Goal: Task Accomplishment & Management: Manage account settings

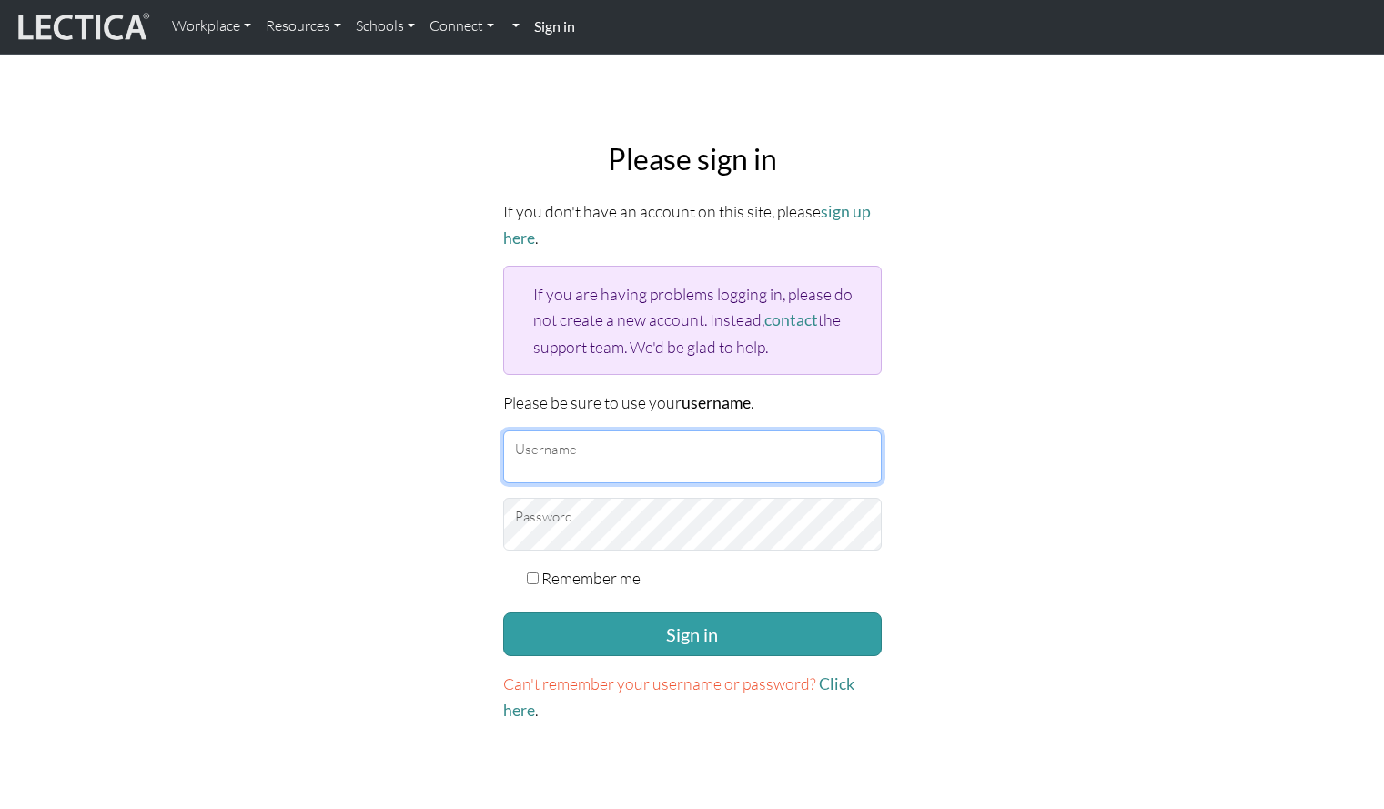
type input "wutang"
click at [534, 573] on input "Remember me" at bounding box center [533, 579] width 12 height 12
checkbox input "true"
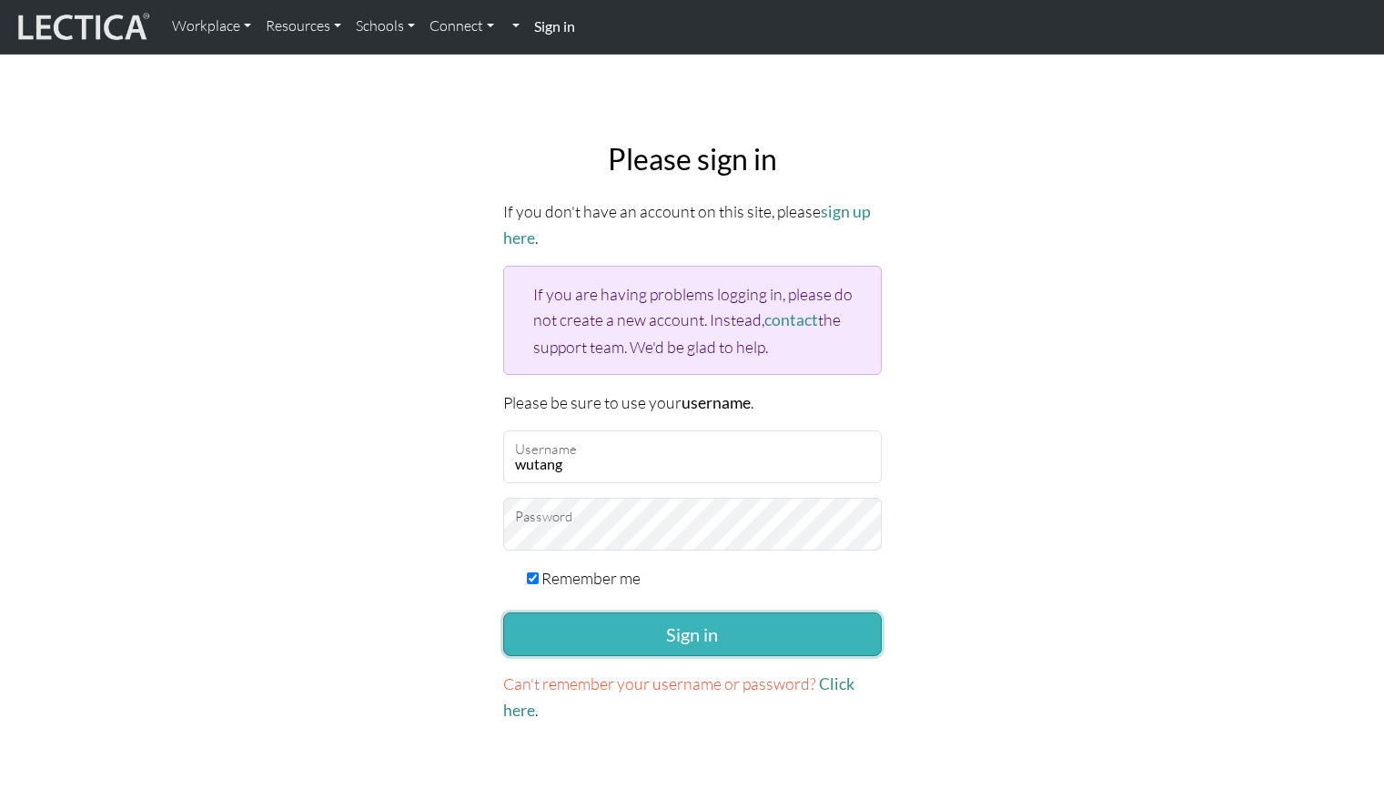
click at [709, 627] on button "Sign in" at bounding box center [692, 635] width 379 height 44
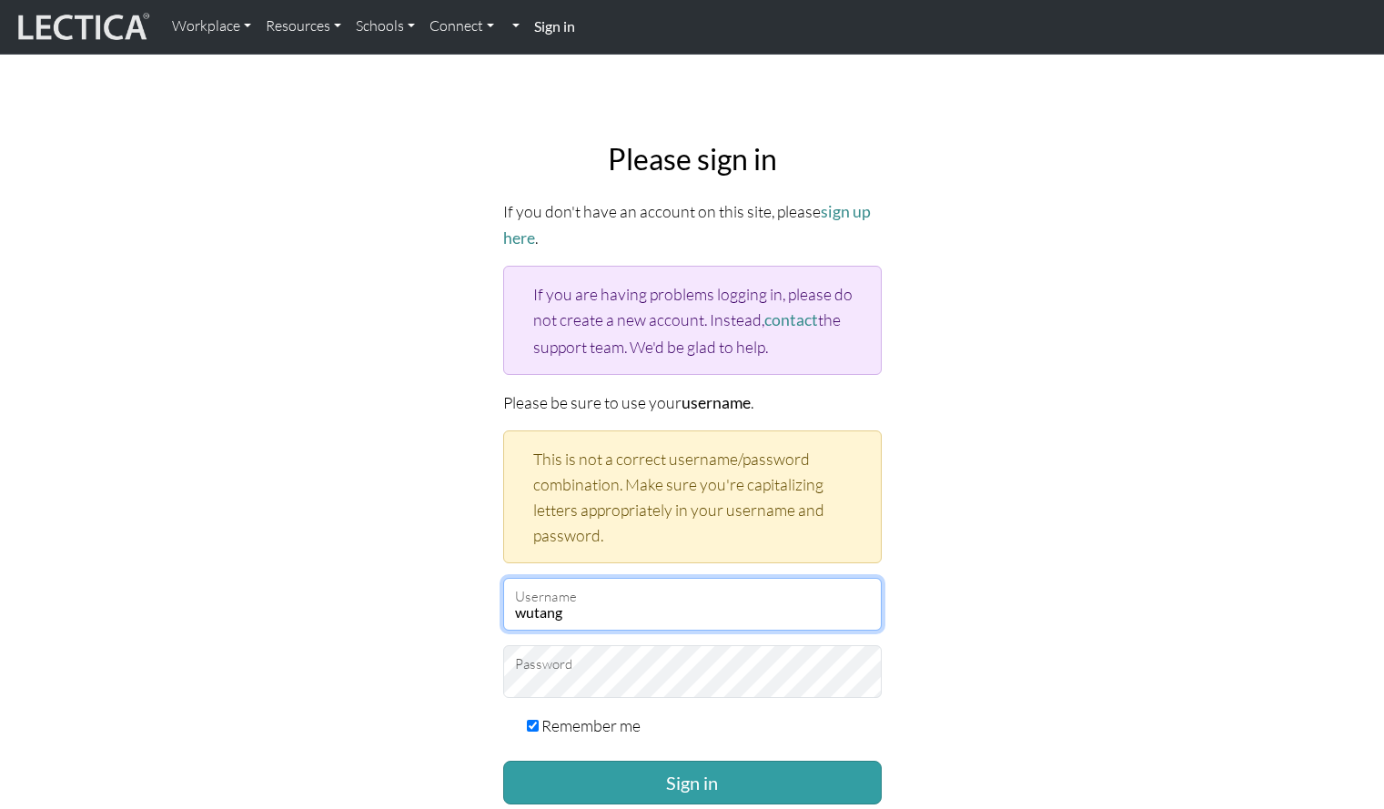
click at [593, 612] on input "wutang" at bounding box center [692, 604] width 379 height 53
type input "w"
click at [644, 600] on input "swu3974@tc" at bounding box center [692, 604] width 379 height 53
type input "swu3974@tc.columbia.edu"
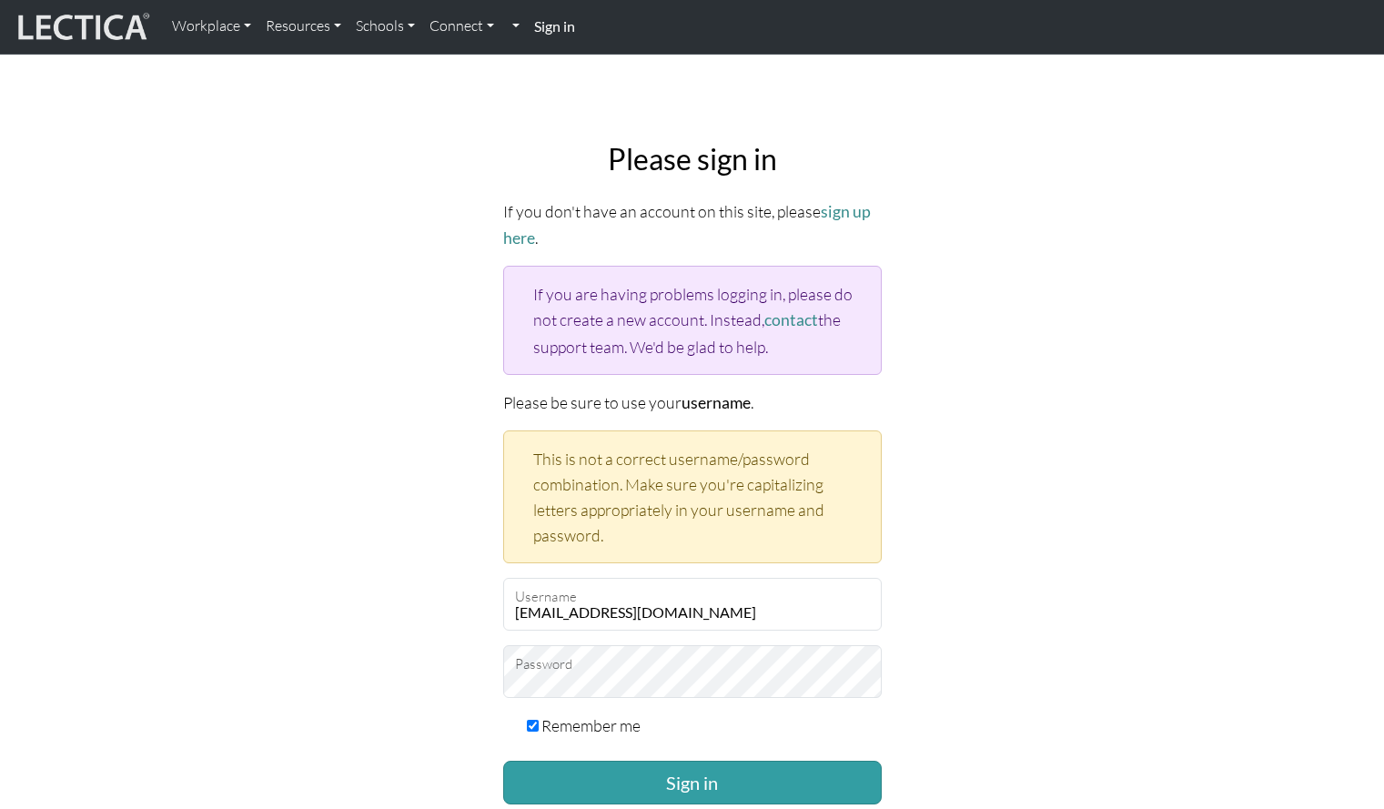
click at [1164, 461] on div "Please sign in If you don't have an account on this site, please sign up here .…" at bounding box center [693, 506] width 1202 height 759
click at [706, 775] on button "Sign in" at bounding box center [692, 783] width 379 height 44
click at [633, 776] on button "Sign in" at bounding box center [692, 783] width 379 height 44
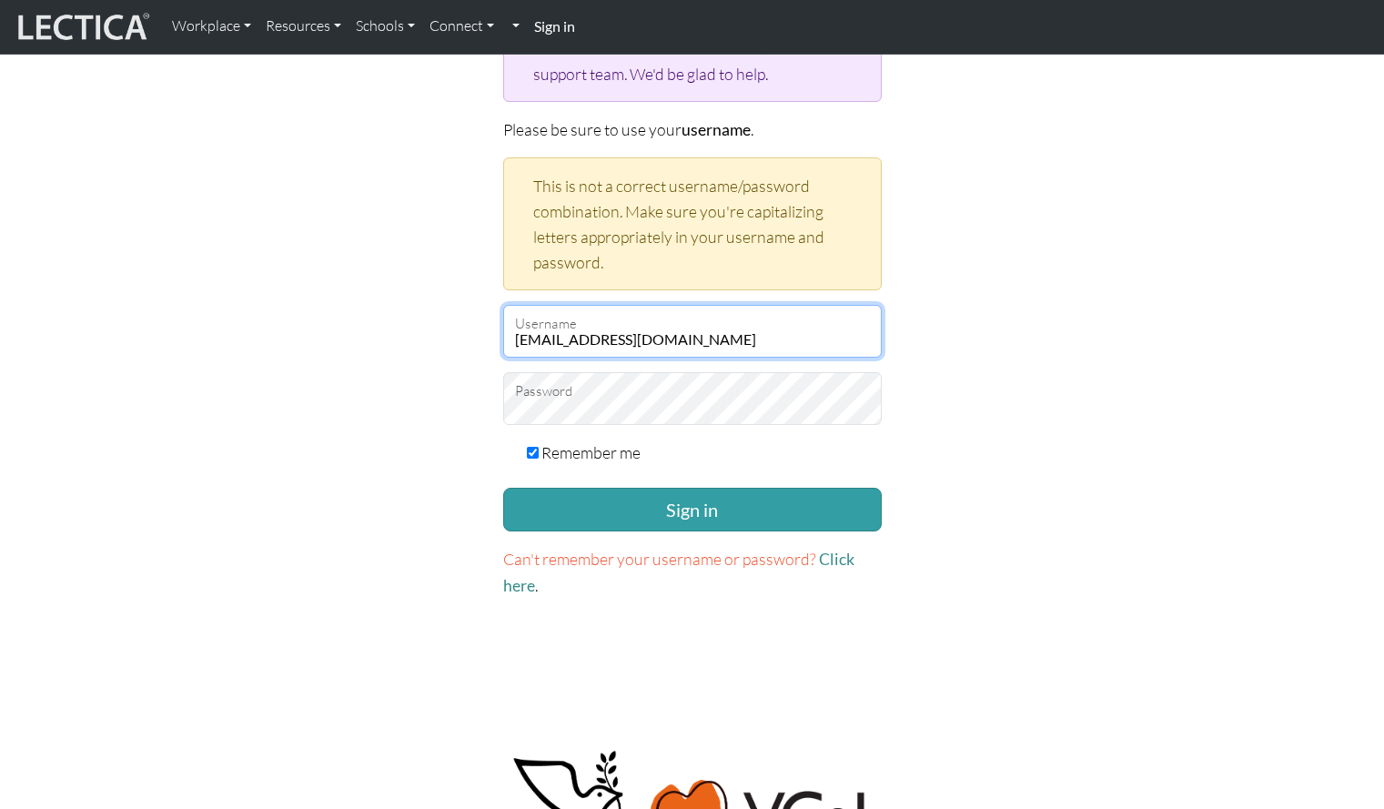
drag, startPoint x: 726, startPoint y: 335, endPoint x: 488, endPoint y: 334, distance: 238.5
click at [488, 334] on div "Please sign in If you don't have an account on this site, please sign up here .…" at bounding box center [693, 233] width 1202 height 759
type input "wutang"
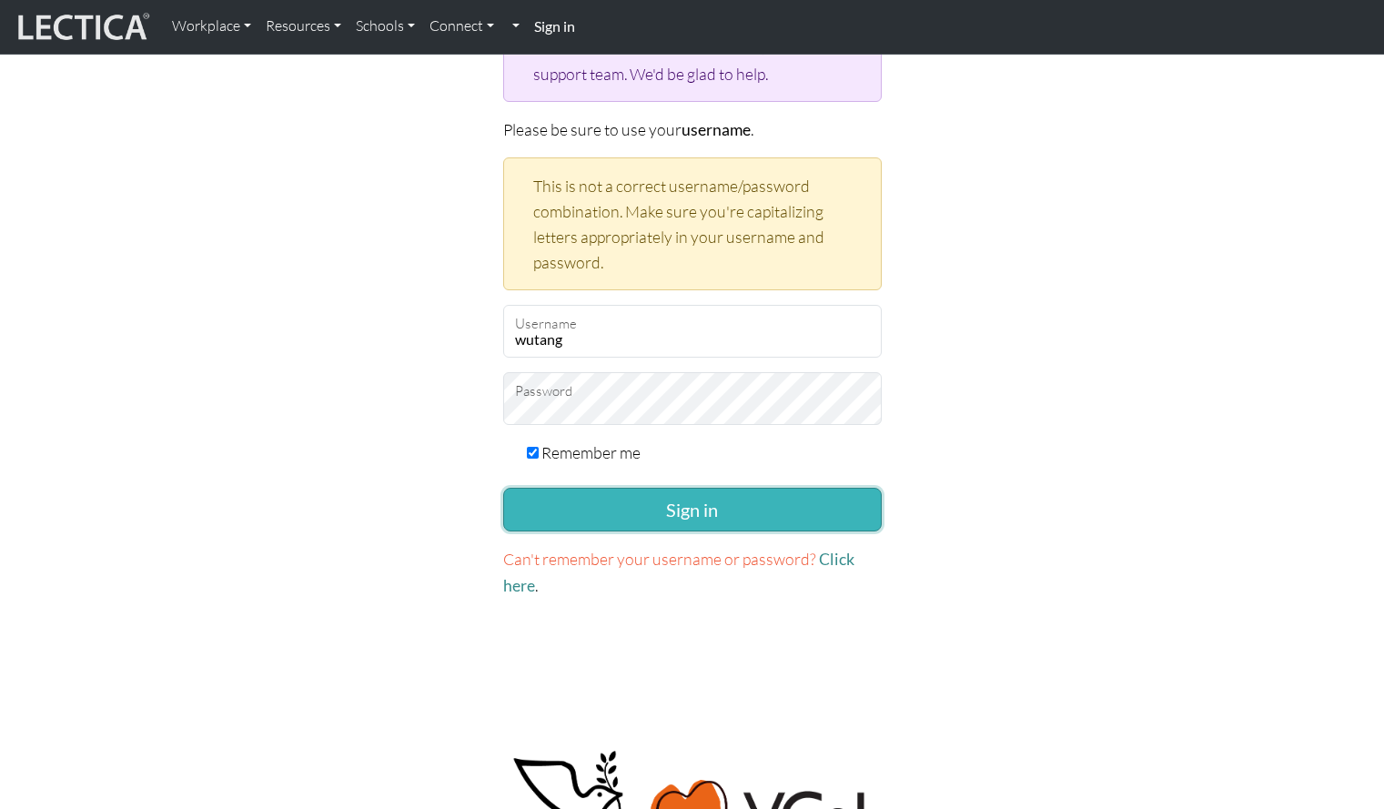
click at [664, 501] on button "Sign in" at bounding box center [692, 510] width 379 height 44
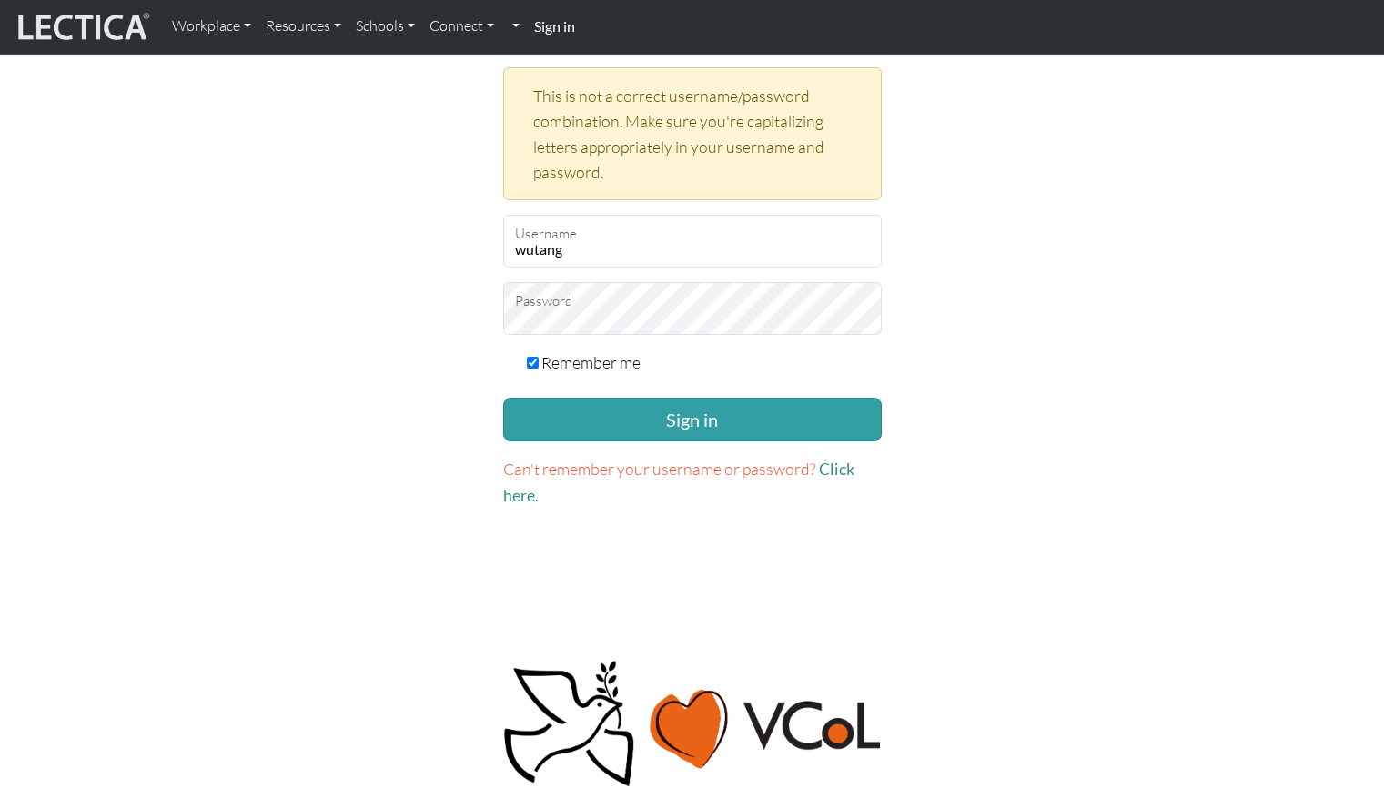
scroll to position [364, 0]
click at [830, 462] on link "Click here" at bounding box center [678, 482] width 351 height 46
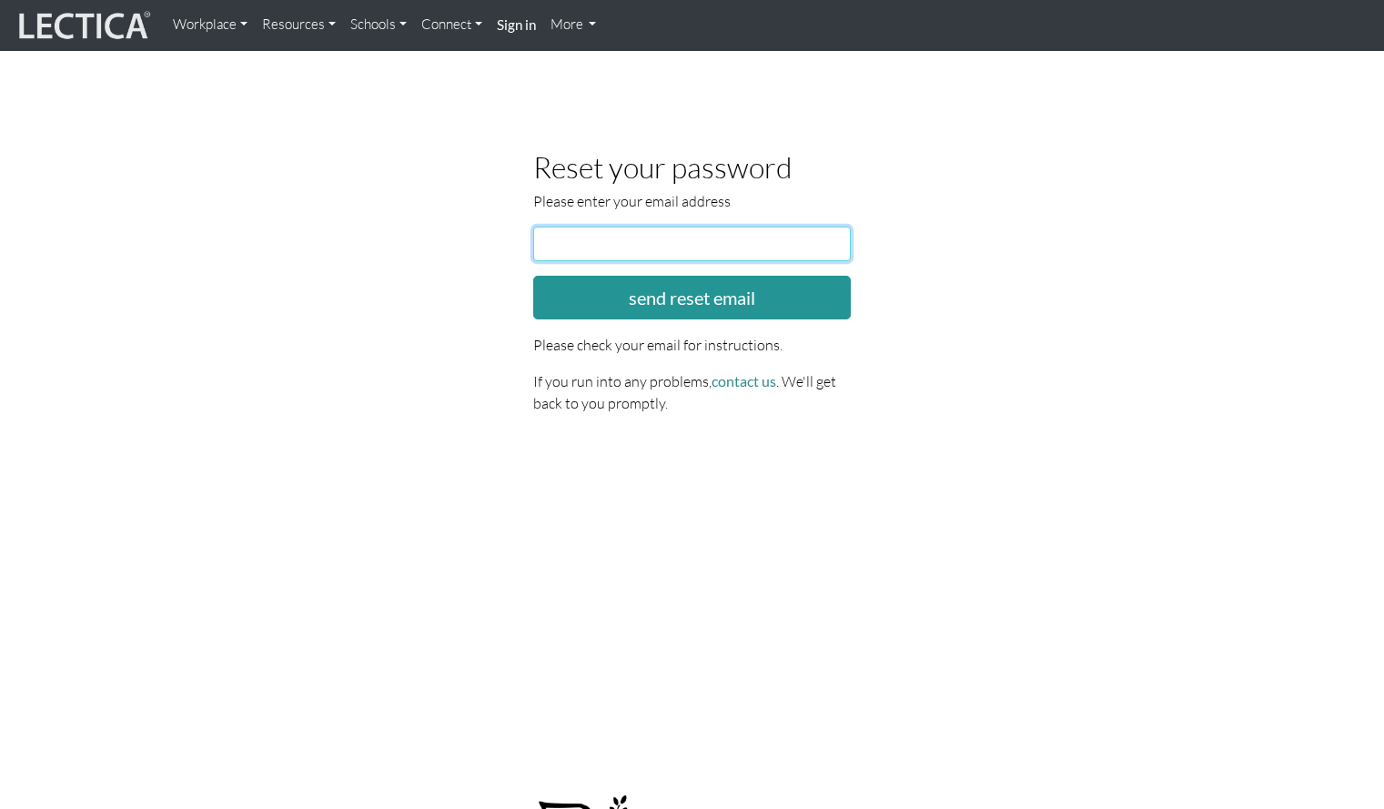
click at [564, 237] on input "email" at bounding box center [692, 244] width 319 height 35
type input "s"
type input "sw3974@tc.columbia.edu"
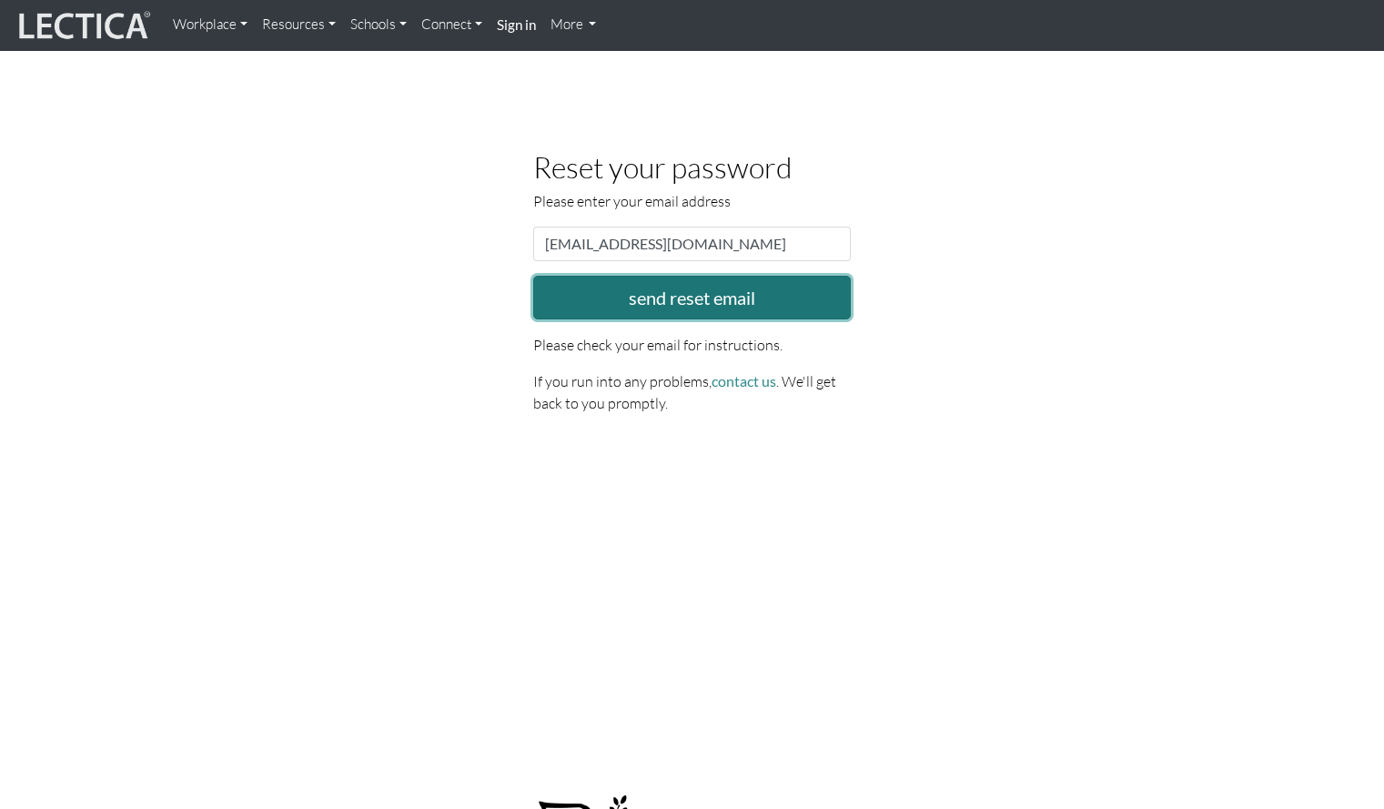
click at [682, 290] on button "send reset email" at bounding box center [692, 298] width 319 height 44
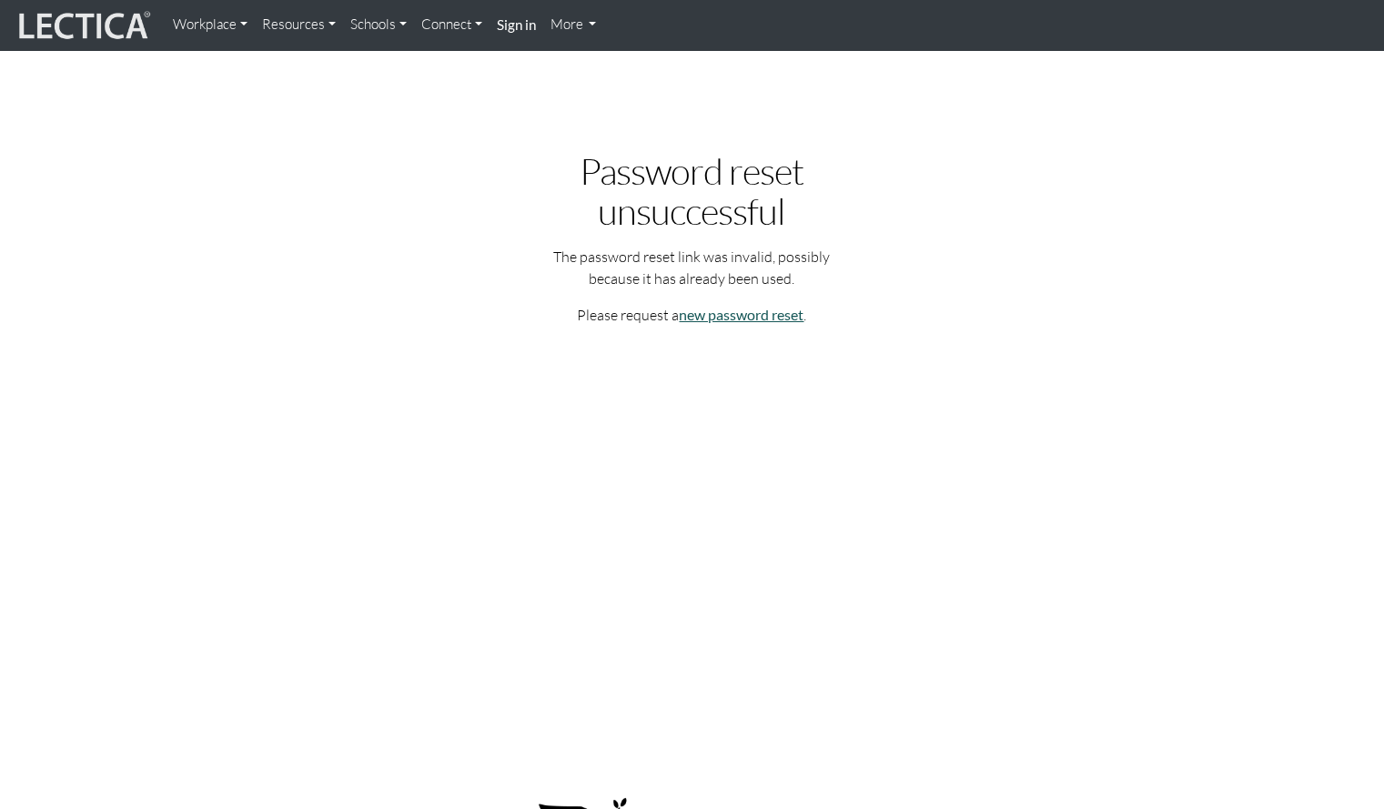
click at [764, 316] on link "new password reset" at bounding box center [741, 314] width 125 height 17
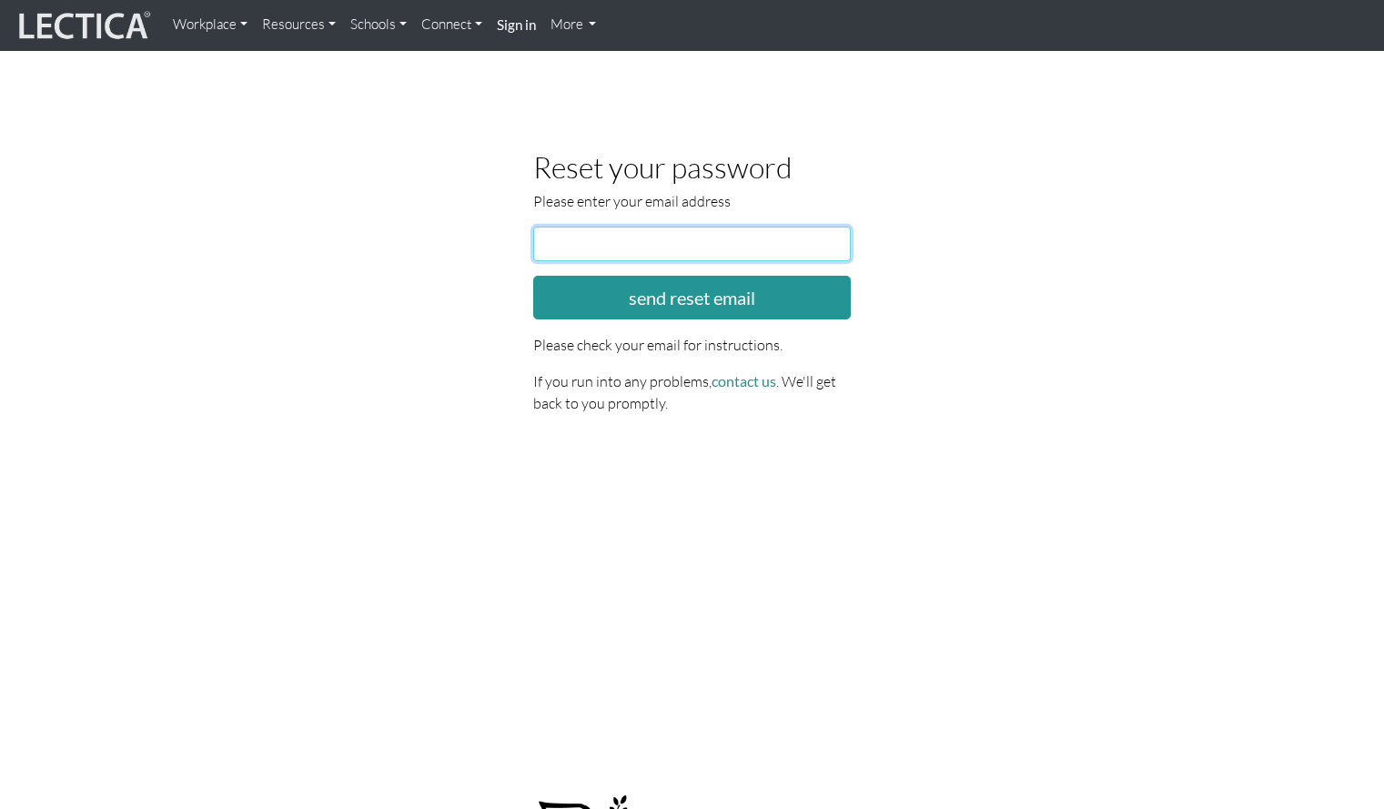
click at [605, 249] on input "email" at bounding box center [692, 244] width 319 height 35
click at [575, 244] on input "email" at bounding box center [692, 244] width 319 height 35
type input "sw3974@tc.columbia.edu"
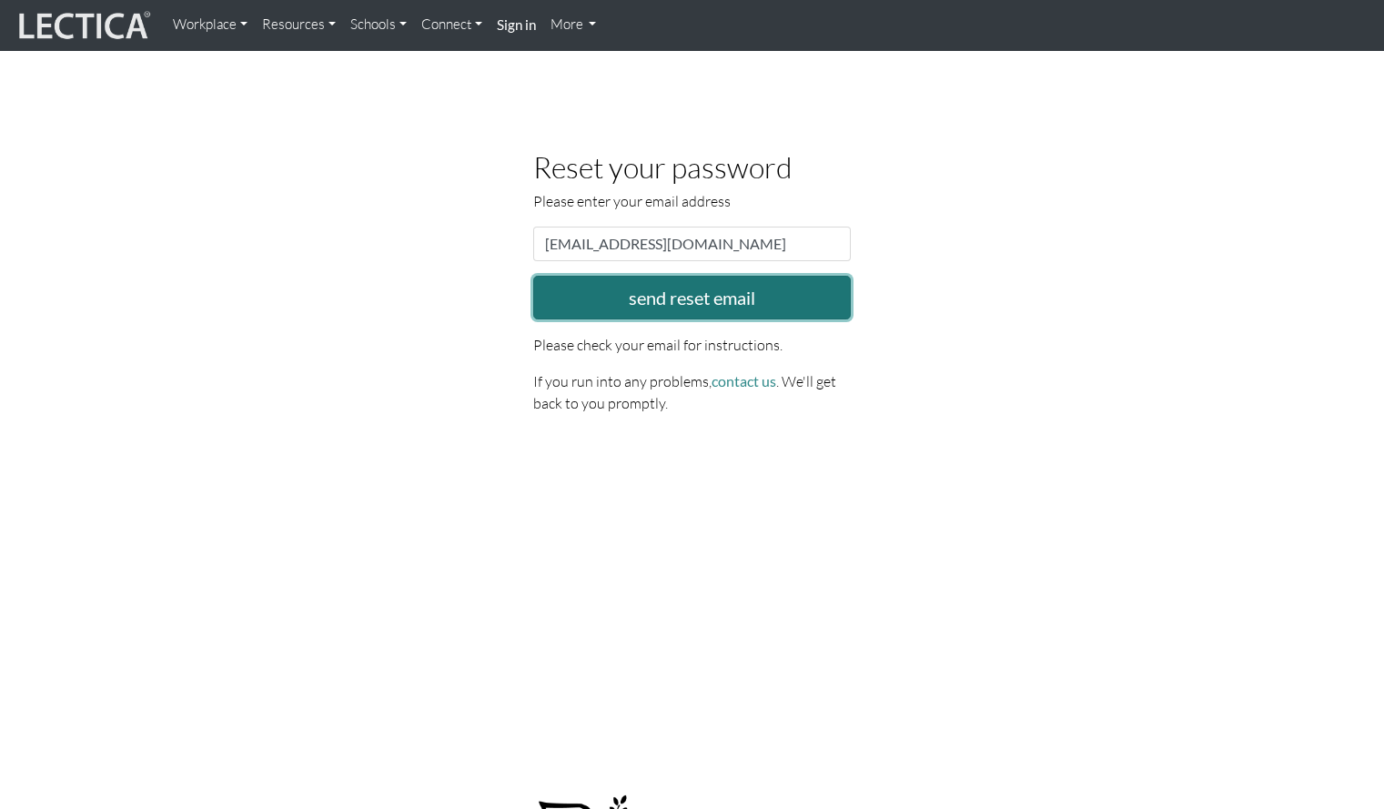
click at [709, 305] on button "send reset email" at bounding box center [692, 298] width 319 height 44
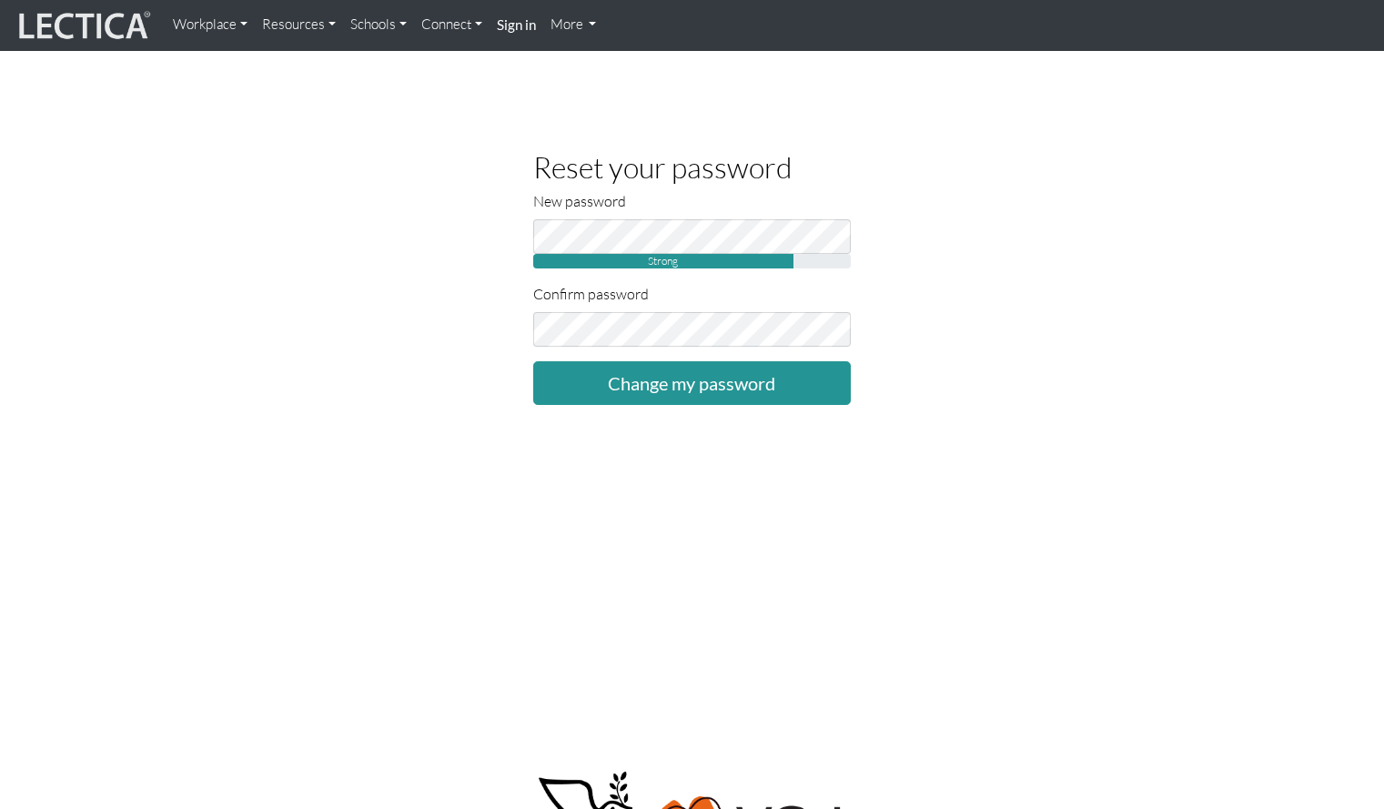
click at [1200, 324] on div "Reset your password New password Strong Confirm password Change my password" at bounding box center [693, 278] width 1038 height 254
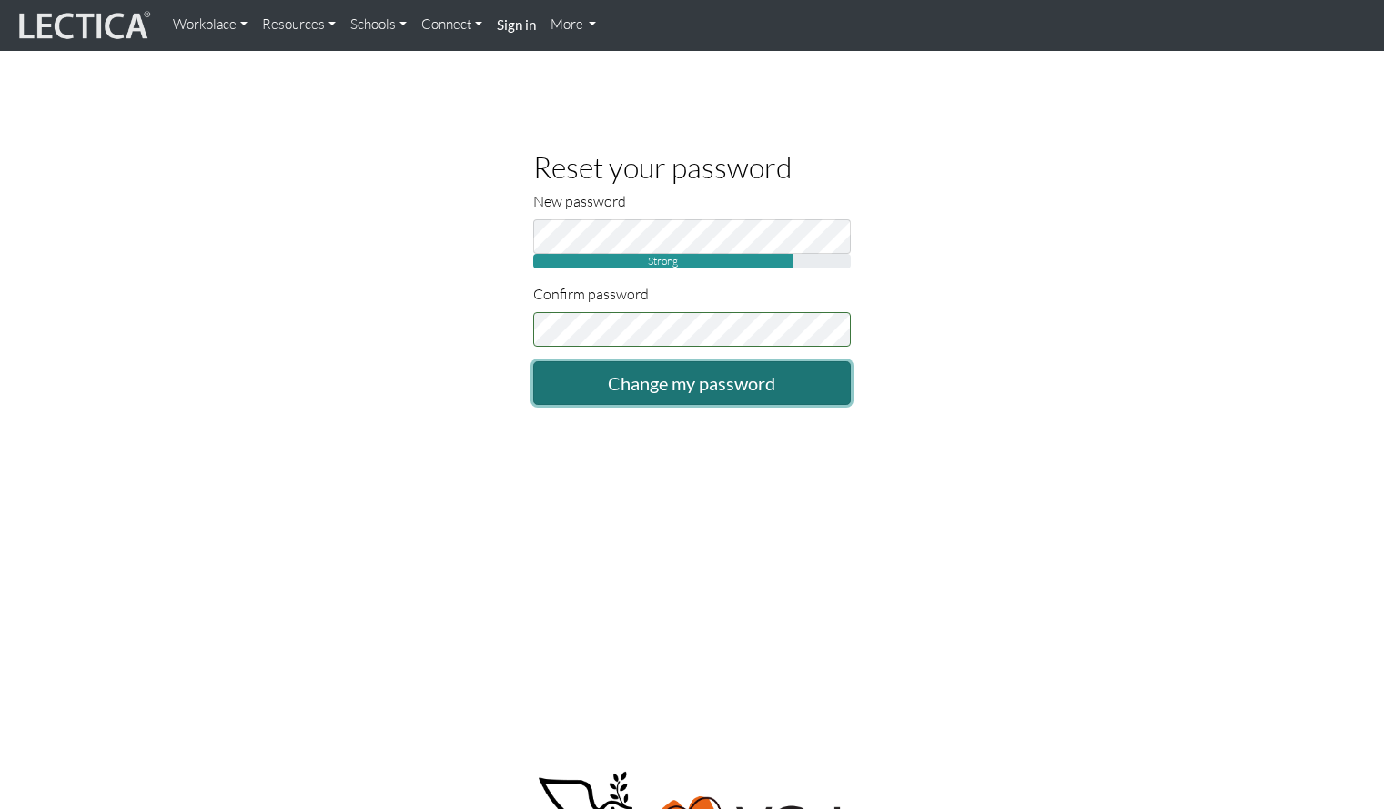
click at [693, 390] on input "Change my password" at bounding box center [692, 383] width 319 height 44
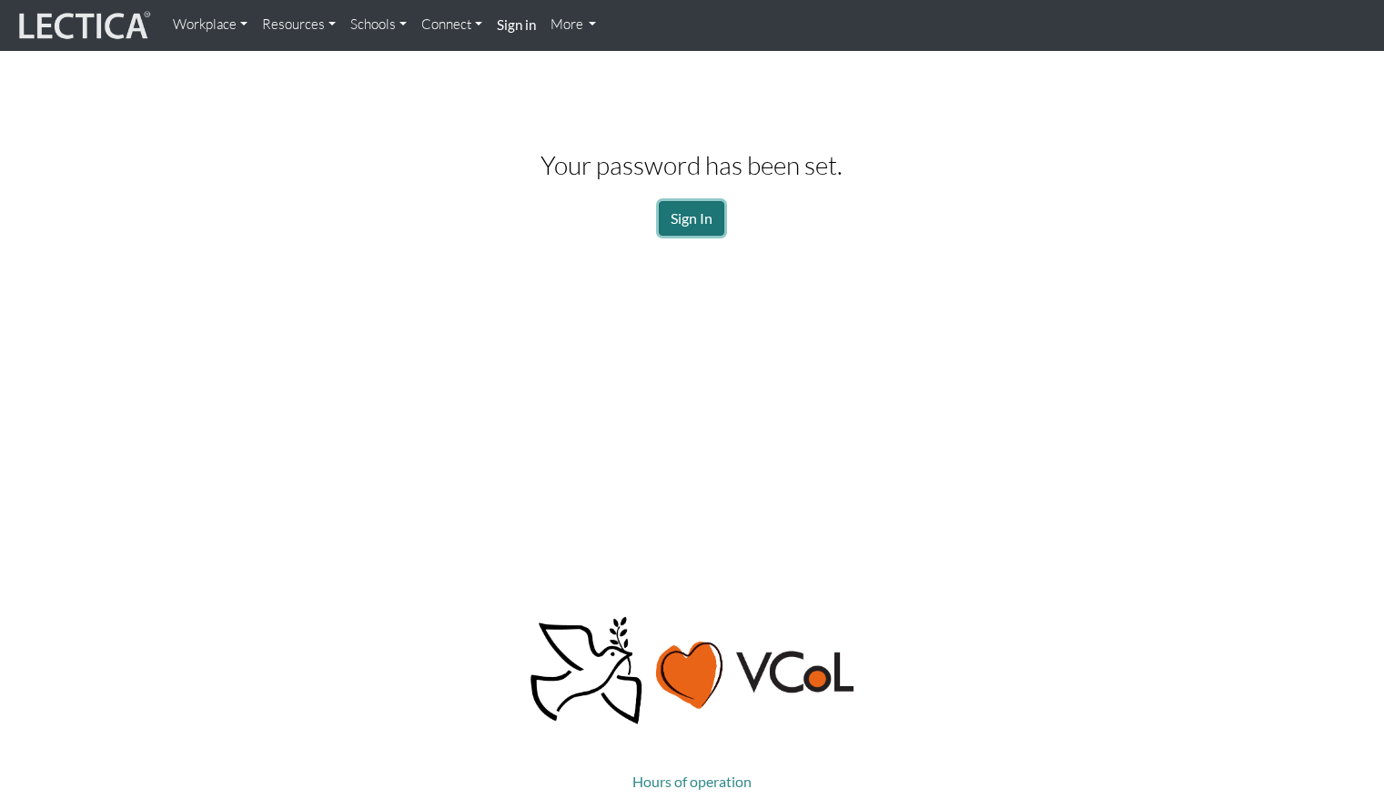
click at [691, 214] on link "Sign In" at bounding box center [692, 218] width 66 height 35
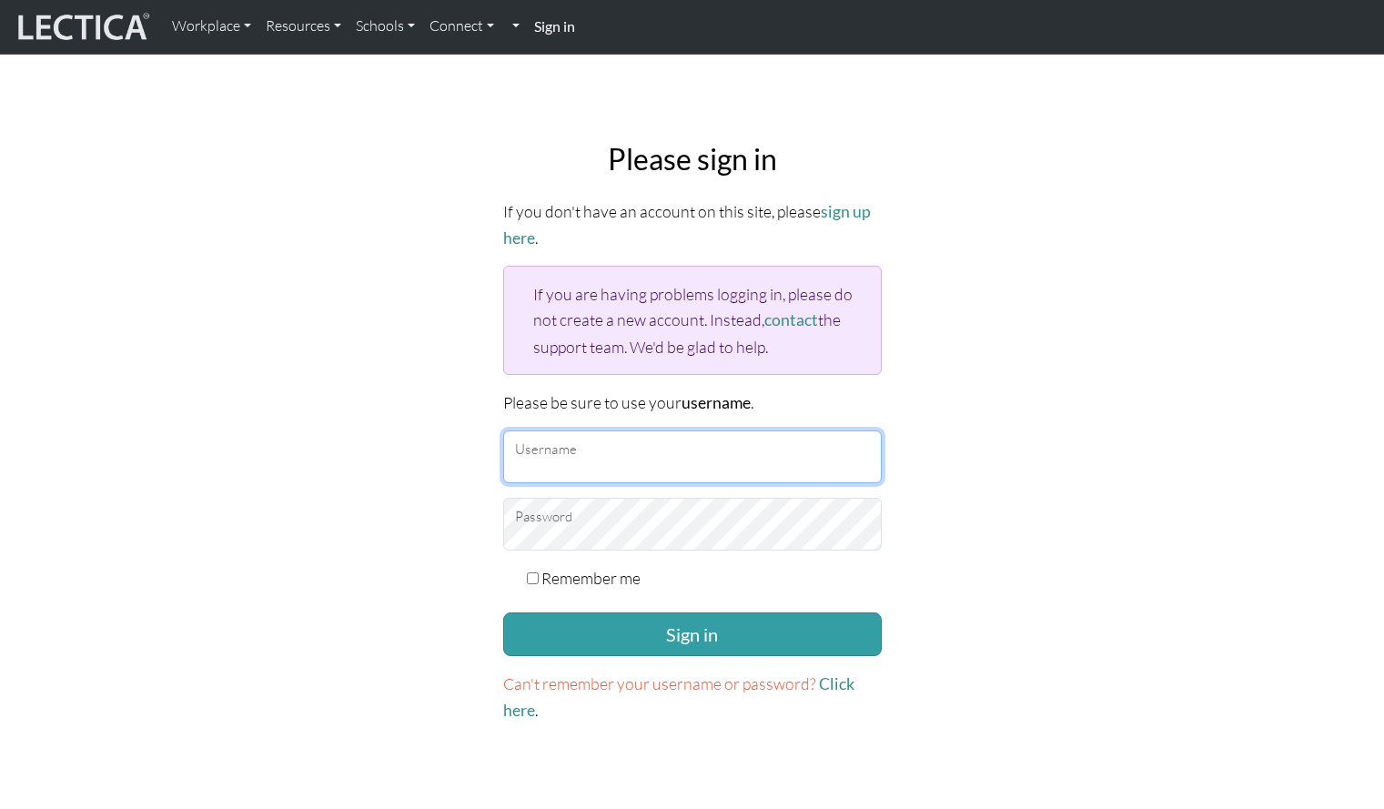
click at [566, 446] on input "Username" at bounding box center [692, 457] width 379 height 53
type input "[EMAIL_ADDRESS][DOMAIN_NAME]"
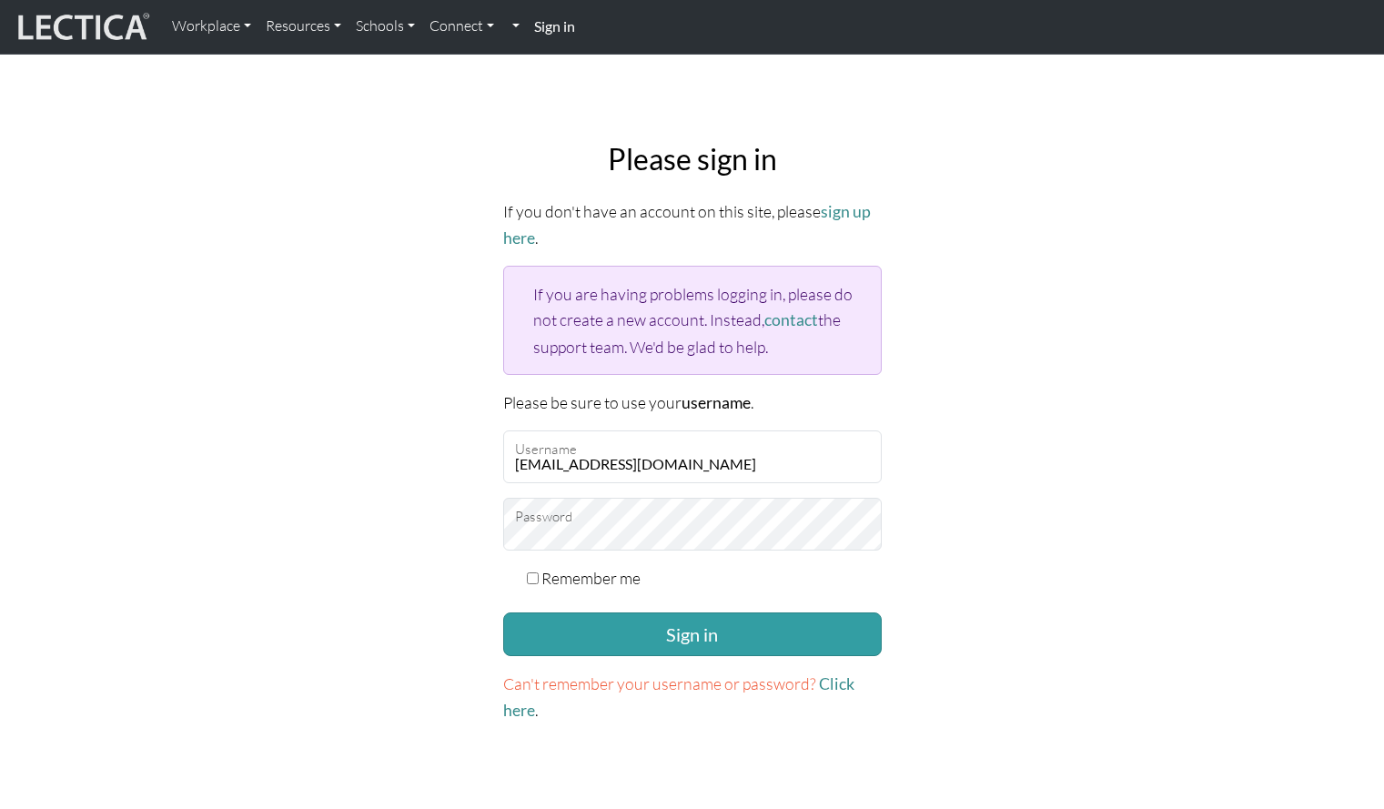
click at [532, 565] on div "Remember me" at bounding box center [692, 577] width 379 height 25
click at [532, 573] on input "Remember me" at bounding box center [533, 579] width 12 height 12
checkbox input "true"
click at [817, 638] on button "Sign in" at bounding box center [692, 635] width 379 height 44
